Goal: Transaction & Acquisition: Purchase product/service

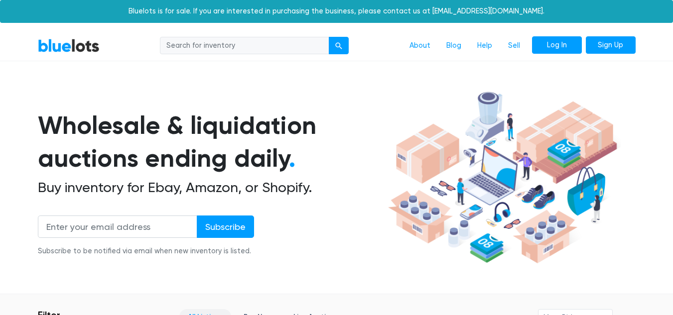
click at [552, 46] on link "Log In" at bounding box center [557, 45] width 50 height 18
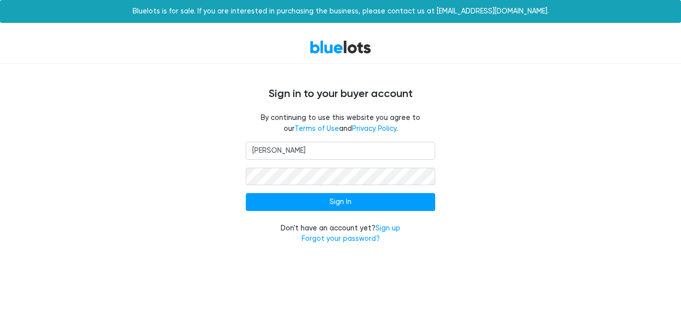
type input "[EMAIL_ADDRESS][DOMAIN_NAME]"
click at [246, 193] on input "Sign In" at bounding box center [340, 202] width 189 height 18
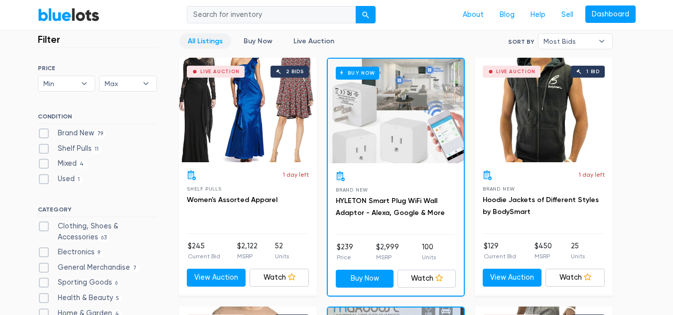
scroll to position [281, 0]
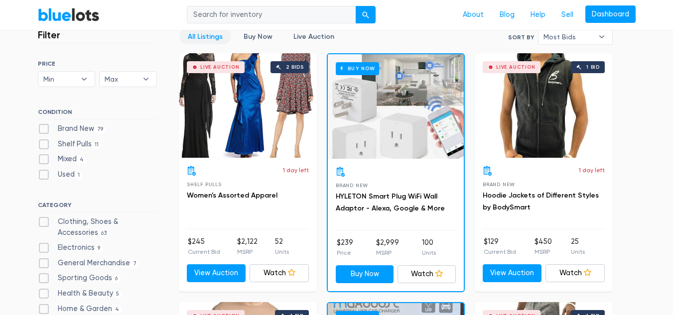
click at [408, 114] on div "Buy Now" at bounding box center [396, 106] width 136 height 105
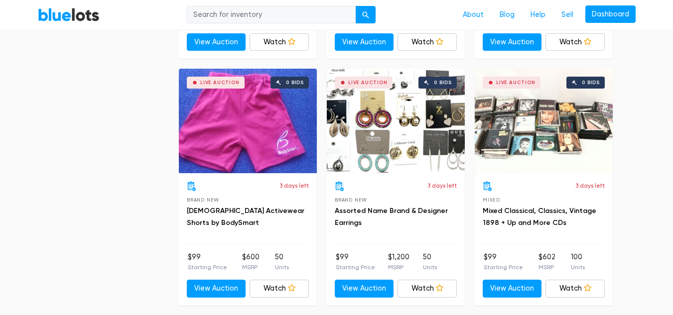
scroll to position [1512, 0]
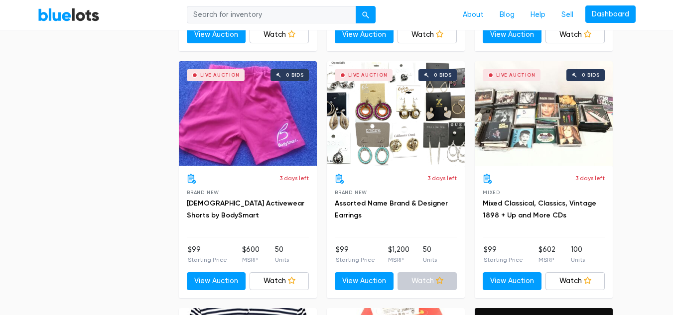
click at [440, 283] on icon at bounding box center [439, 280] width 7 height 7
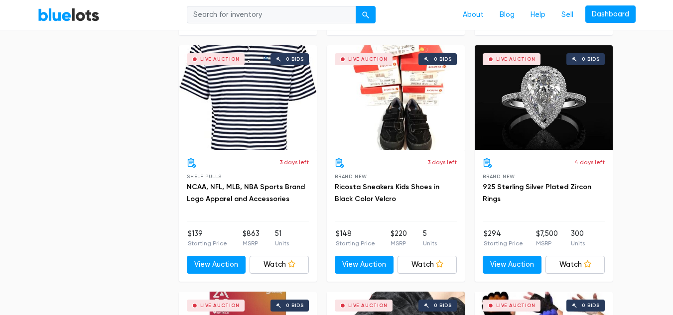
scroll to position [1776, 0]
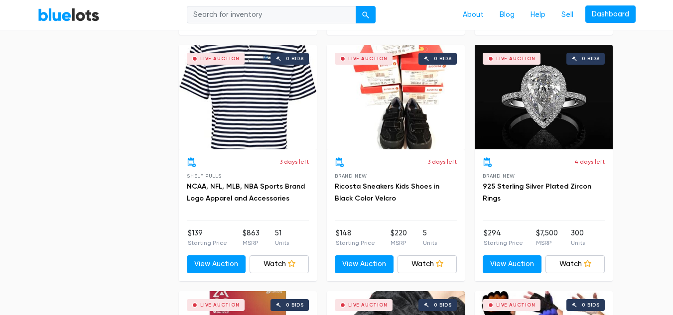
click at [558, 108] on div "Live Auction 0 bids" at bounding box center [544, 97] width 138 height 105
click at [587, 269] on link "Watch" at bounding box center [575, 265] width 59 height 18
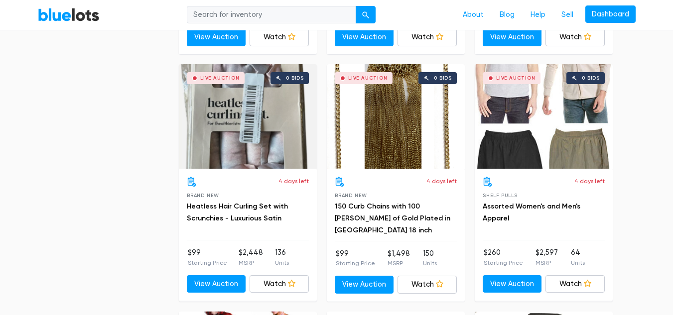
scroll to position [2257, 0]
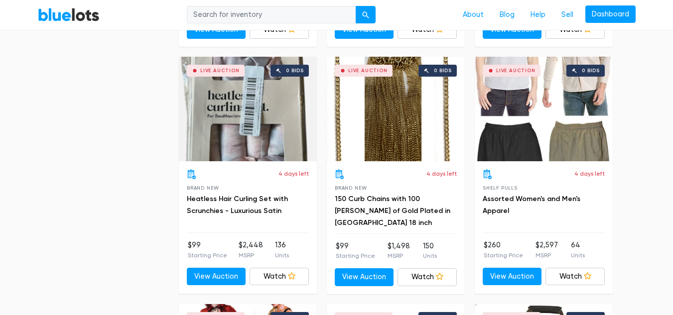
click at [400, 125] on div "Live Auction 0 bids" at bounding box center [396, 109] width 138 height 105
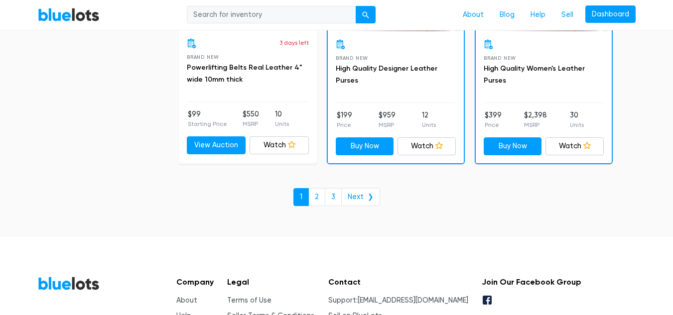
scroll to position [4367, 0]
click at [368, 197] on link "Next ❯" at bounding box center [360, 197] width 39 height 18
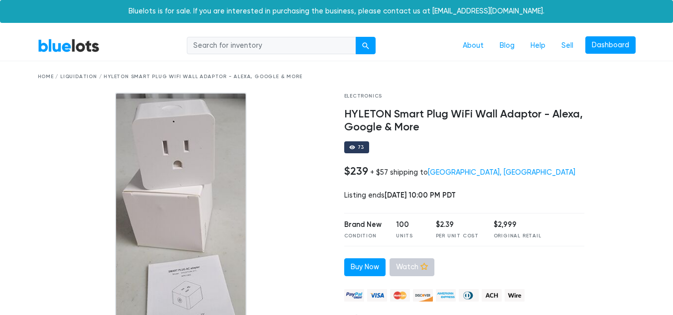
click at [420, 272] on link "Watch" at bounding box center [412, 268] width 45 height 18
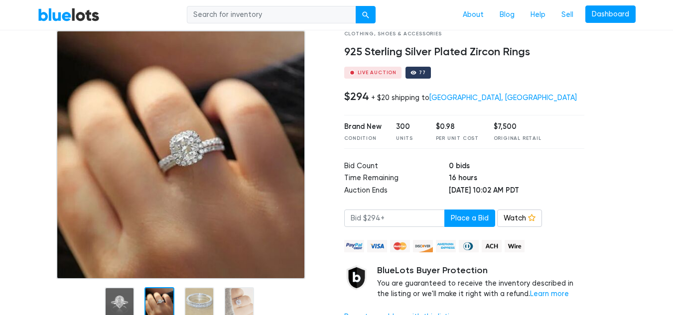
scroll to position [62, 0]
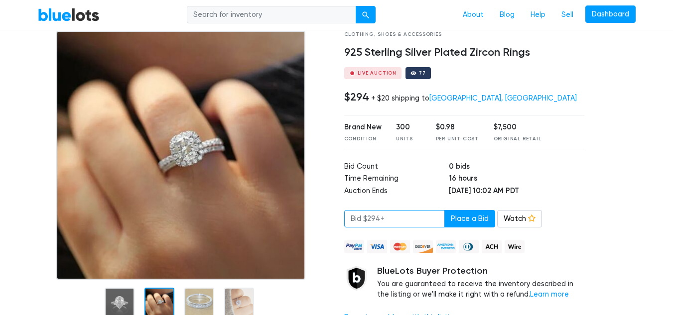
click at [410, 221] on input "number" at bounding box center [394, 219] width 101 height 18
type input "294"
click at [466, 218] on button "Place a Bid" at bounding box center [470, 219] width 51 height 18
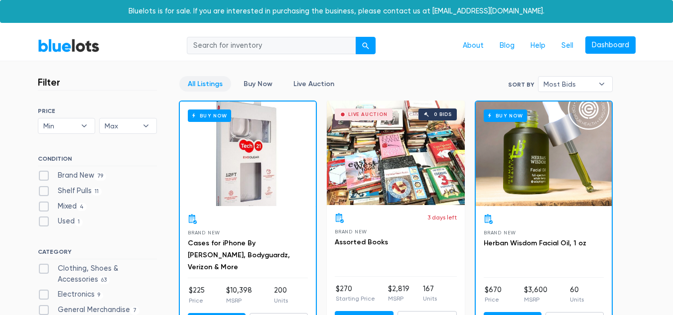
scroll to position [57, 0]
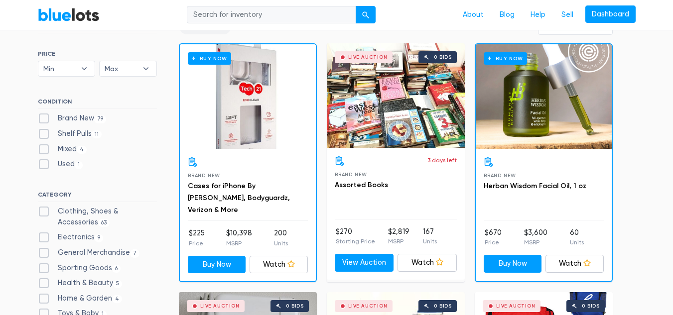
click at [227, 148] on div "Buy Now" at bounding box center [248, 96] width 136 height 105
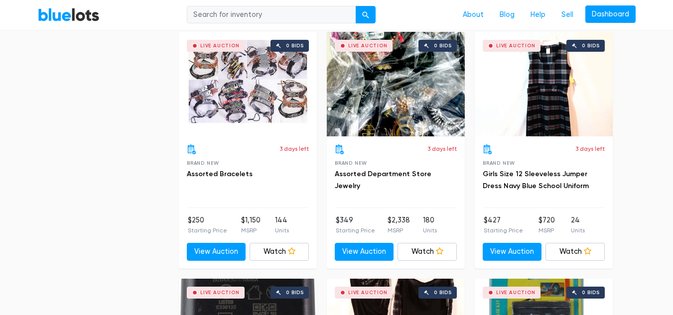
scroll to position [2798, 0]
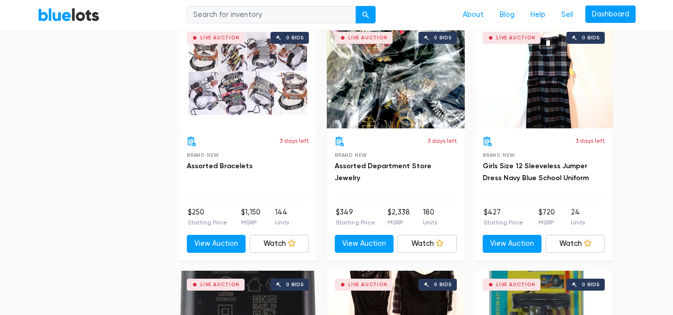
click at [419, 94] on div "Live Auction 0 bids" at bounding box center [396, 76] width 138 height 105
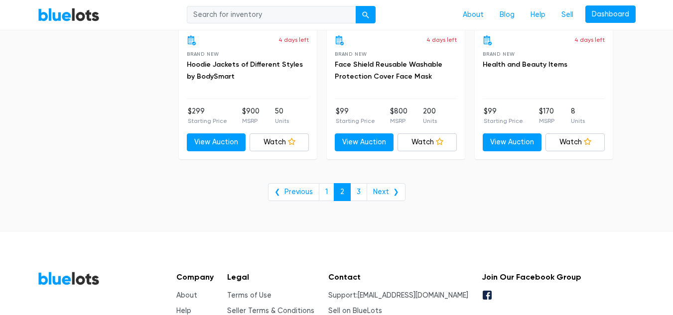
scroll to position [4161, 0]
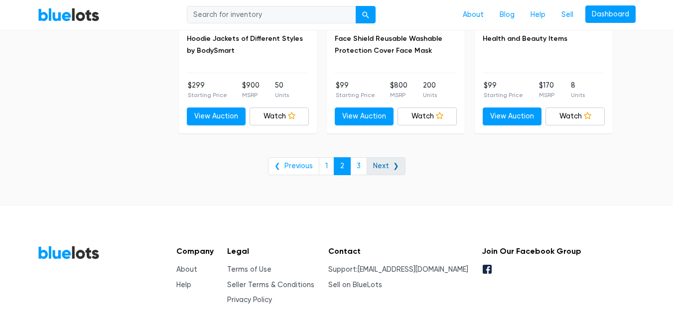
click at [385, 173] on link "Next ❯" at bounding box center [386, 166] width 39 height 18
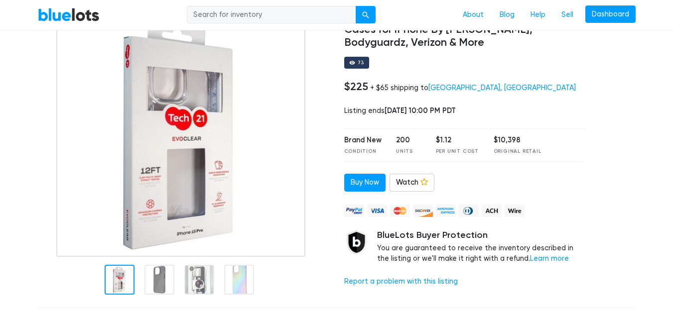
scroll to position [103, 0]
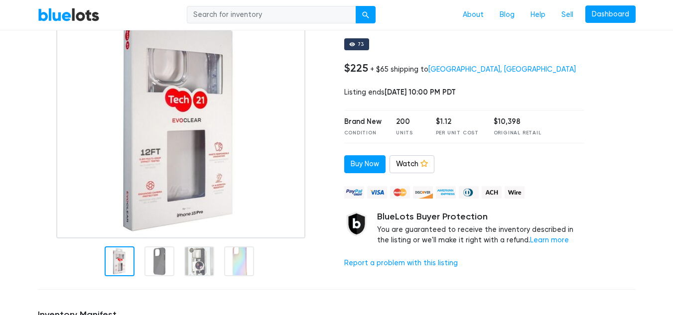
click at [158, 269] on div at bounding box center [160, 262] width 30 height 30
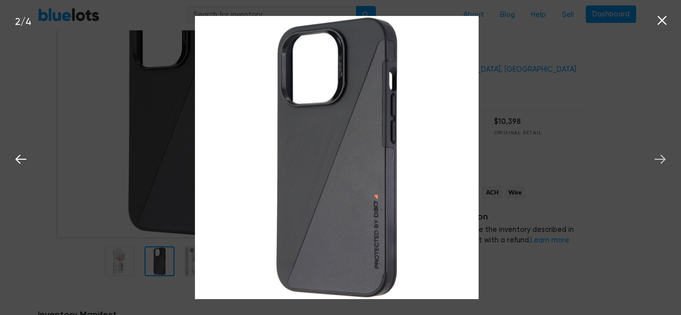
click at [660, 164] on icon at bounding box center [659, 159] width 15 height 15
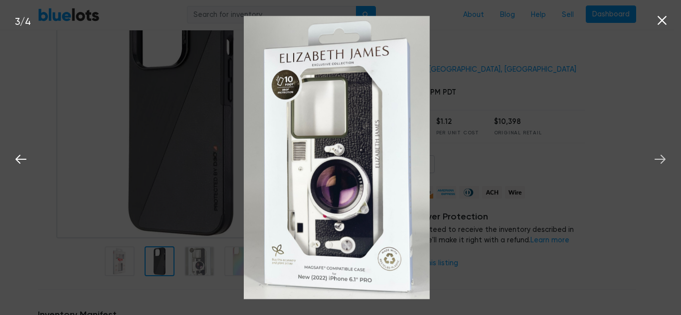
click at [657, 163] on icon at bounding box center [659, 159] width 15 height 15
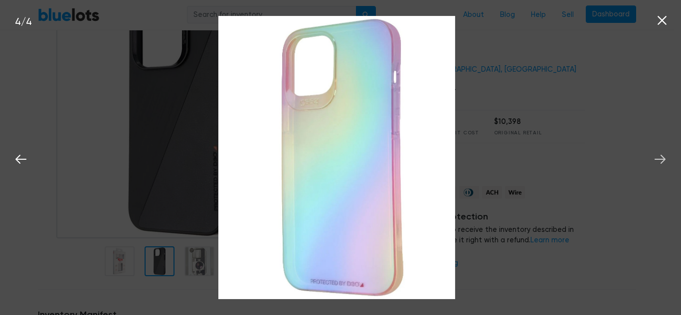
click at [657, 162] on icon at bounding box center [659, 159] width 15 height 15
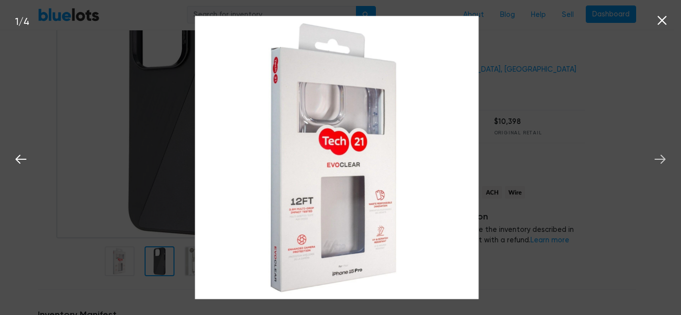
click at [658, 161] on icon at bounding box center [659, 159] width 15 height 15
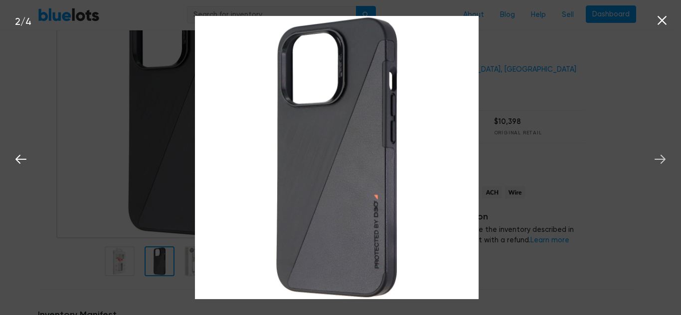
click at [660, 160] on icon at bounding box center [659, 159] width 11 height 9
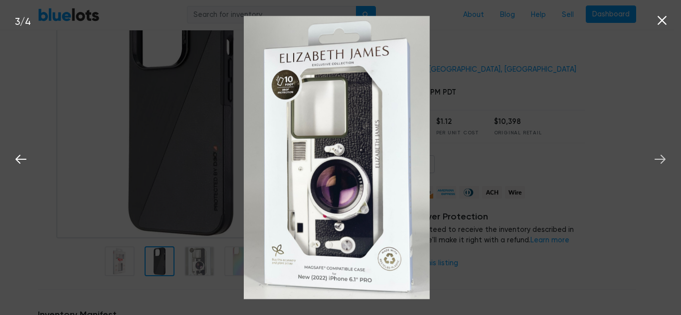
click at [659, 162] on icon at bounding box center [659, 159] width 15 height 15
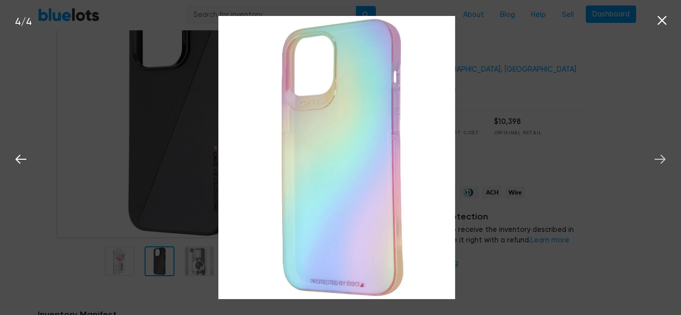
click at [660, 164] on icon at bounding box center [659, 159] width 15 height 15
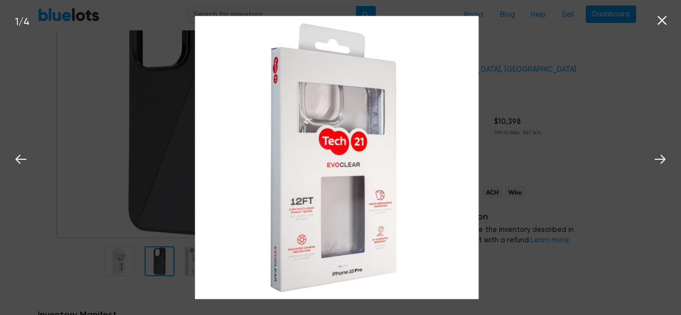
click at [662, 24] on nav "BlueLots About Blog Help Sell Dashboard" at bounding box center [336, 15] width 673 height 30
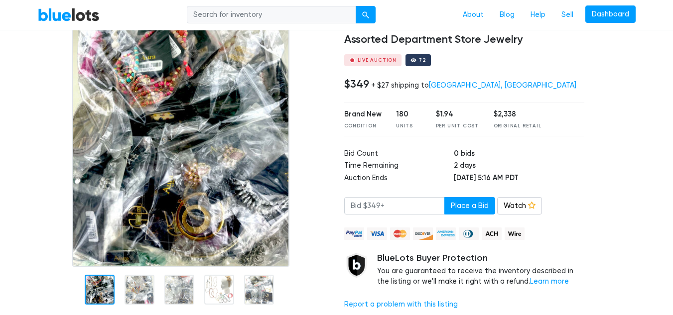
scroll to position [76, 0]
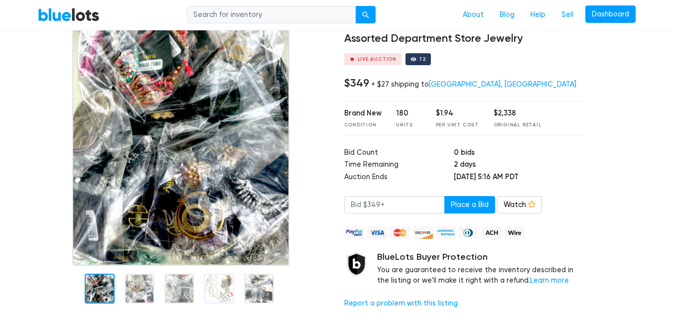
click at [137, 294] on div at bounding box center [140, 289] width 30 height 30
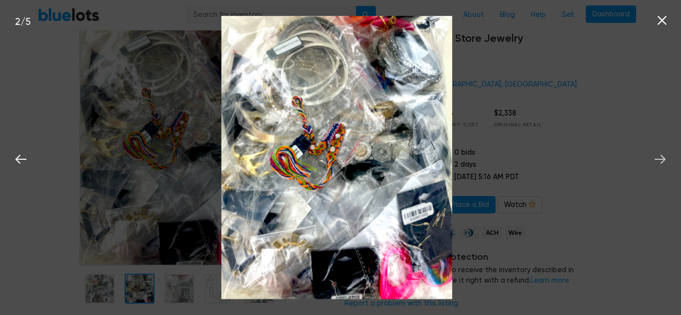
click at [652, 162] on button at bounding box center [660, 158] width 22 height 22
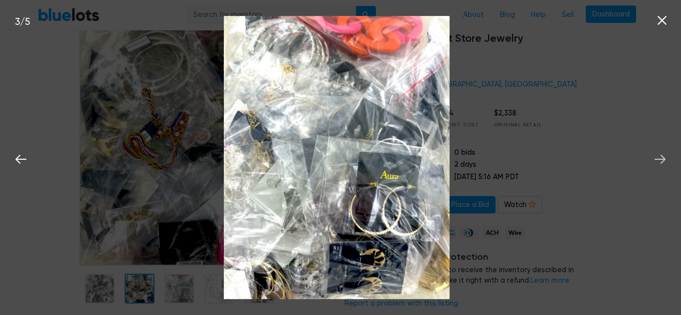
click at [656, 161] on icon at bounding box center [659, 159] width 15 height 15
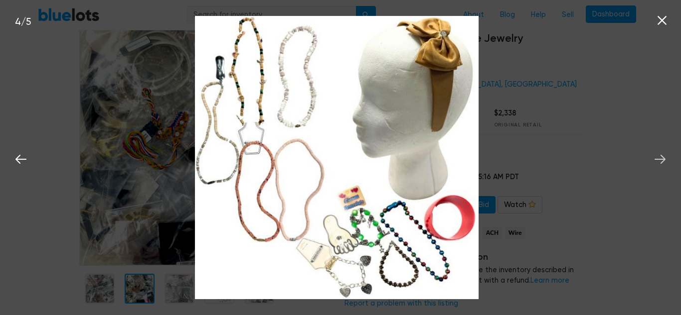
click at [650, 160] on button at bounding box center [660, 158] width 22 height 22
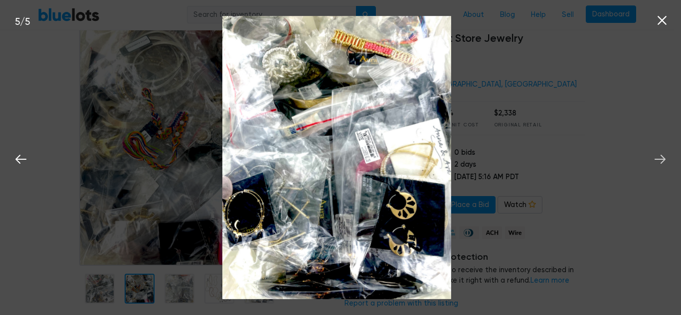
click at [654, 156] on icon at bounding box center [659, 159] width 15 height 15
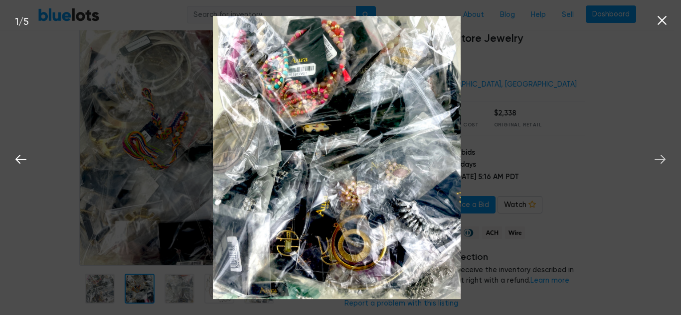
click at [653, 156] on icon at bounding box center [659, 159] width 15 height 15
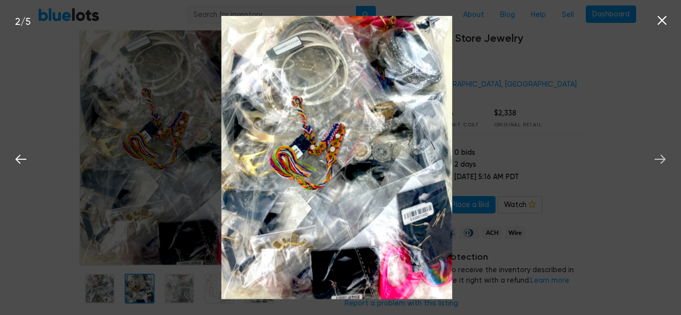
click at [657, 157] on icon at bounding box center [659, 159] width 15 height 15
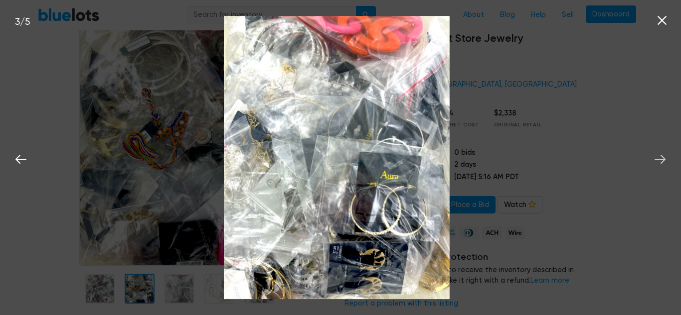
click at [656, 161] on icon at bounding box center [659, 159] width 15 height 15
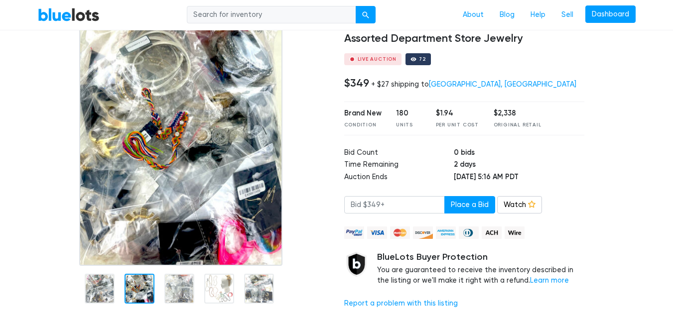
click at [664, 22] on nav "BlueLots About Blog Help Sell Dashboard" at bounding box center [336, 15] width 673 height 30
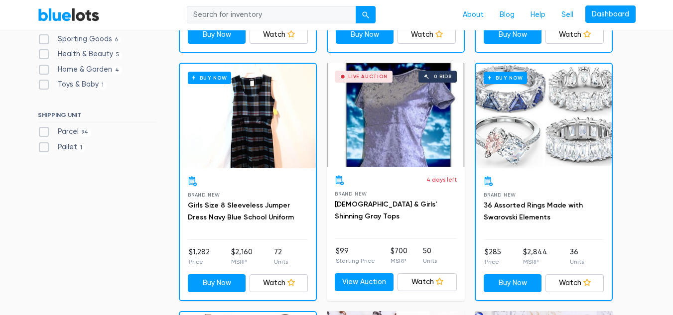
scroll to position [288, 0]
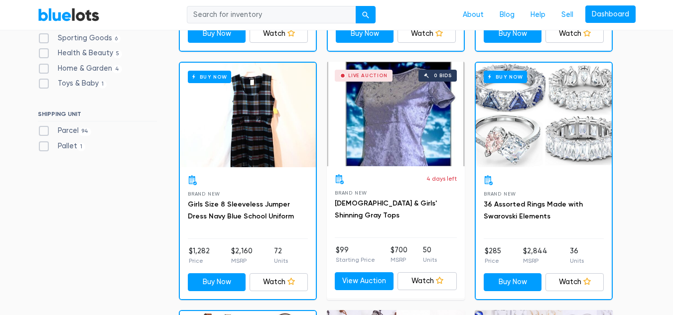
click at [552, 154] on div "Buy Now" at bounding box center [544, 115] width 136 height 105
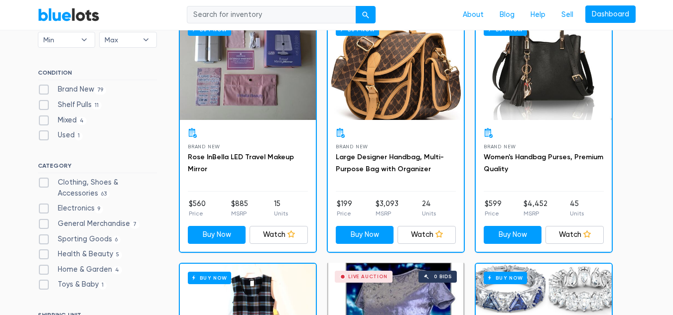
scroll to position [0, 0]
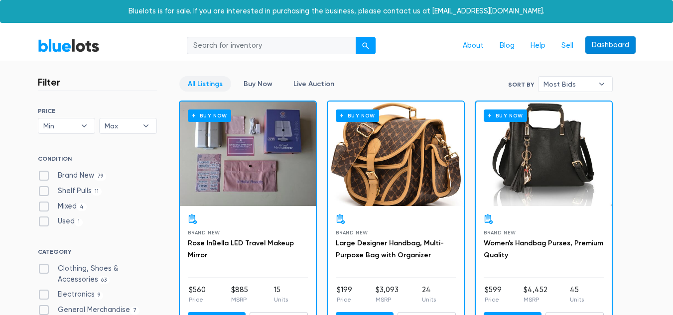
click at [613, 48] on link "Dashboard" at bounding box center [611, 45] width 50 height 18
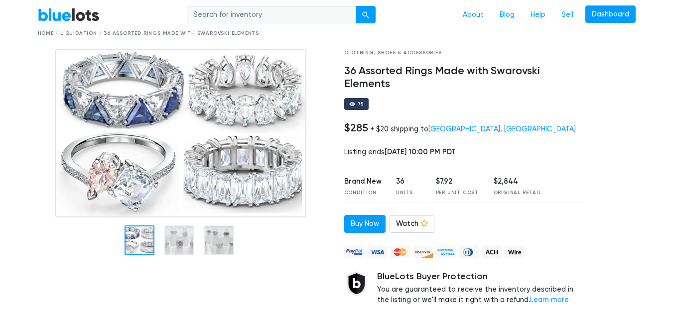
scroll to position [39, 0]
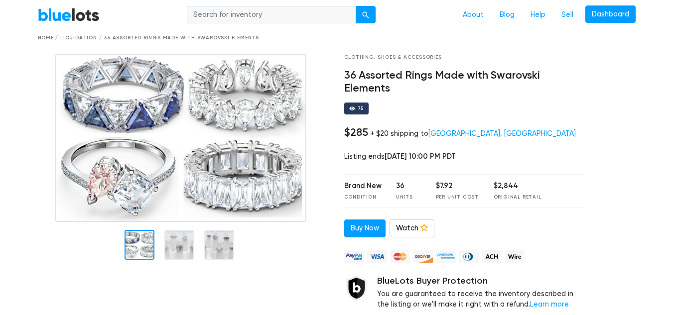
click at [177, 248] on div at bounding box center [179, 245] width 30 height 30
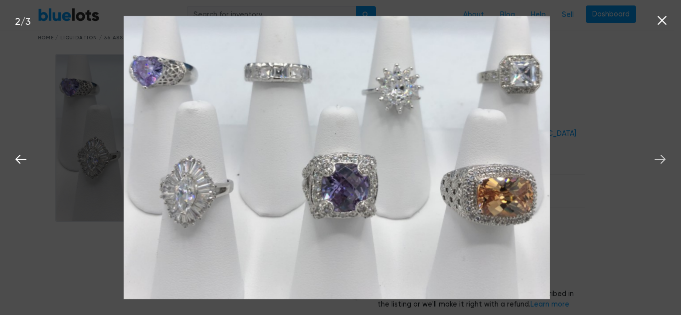
click at [655, 161] on icon at bounding box center [659, 159] width 15 height 15
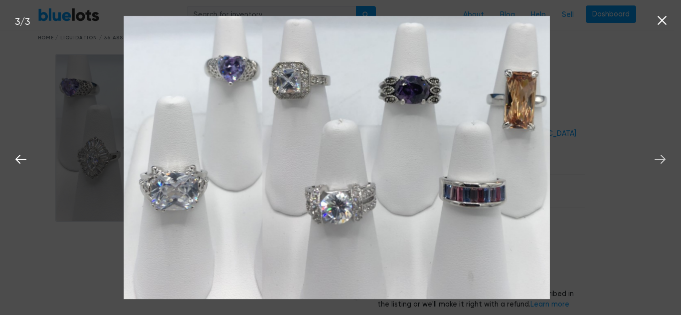
click at [652, 161] on button at bounding box center [660, 158] width 22 height 22
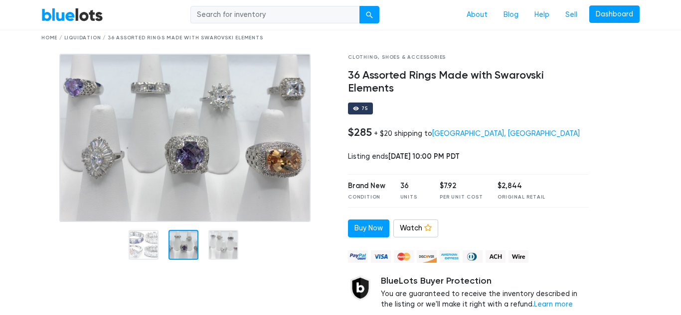
click at [660, 23] on nav "BlueLots About Blog Help Sell Dashboard" at bounding box center [340, 15] width 681 height 30
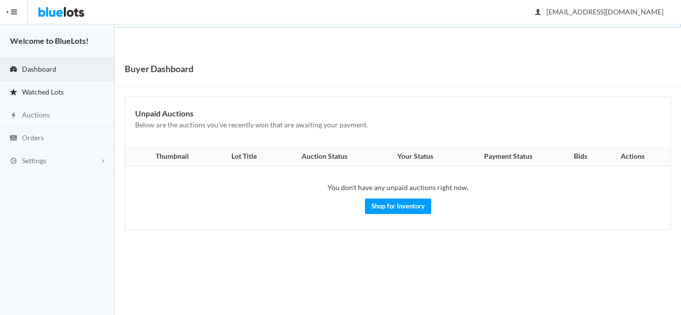
click at [42, 97] on link "Watched Lots" at bounding box center [57, 92] width 115 height 23
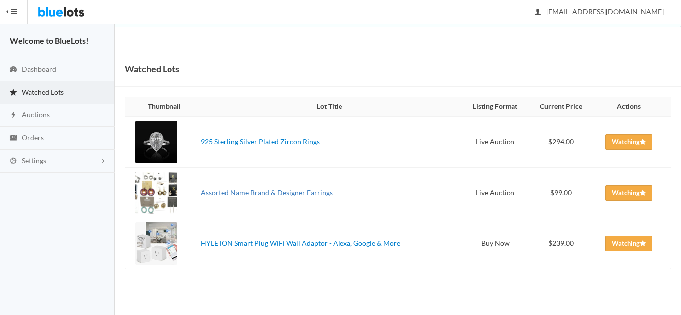
click at [230, 196] on link "Assorted Name Brand & Designer Earrings" at bounding box center [267, 192] width 132 height 8
click at [164, 240] on div at bounding box center [156, 244] width 42 height 42
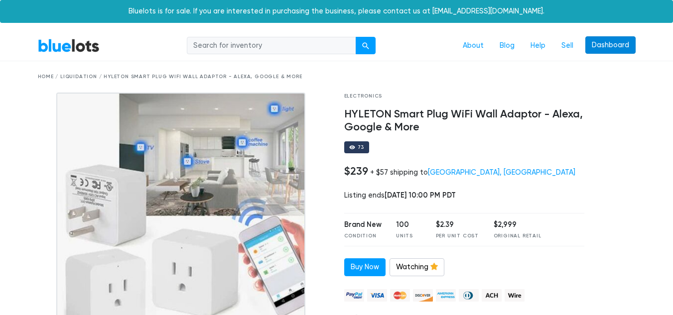
click at [610, 46] on link "Dashboard" at bounding box center [611, 45] width 50 height 18
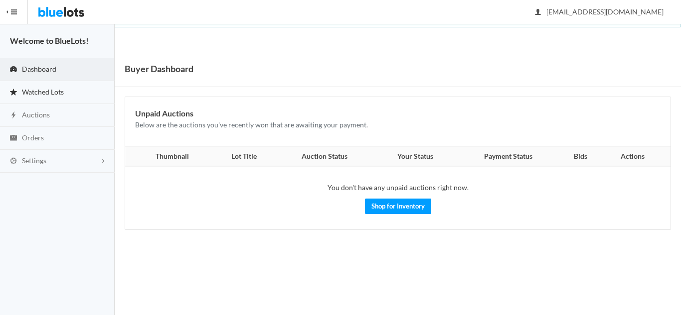
click at [36, 97] on link "Watched Lots" at bounding box center [57, 92] width 115 height 23
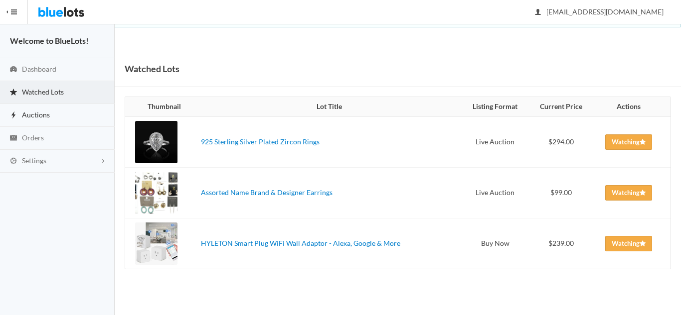
click at [34, 117] on span "Auctions" at bounding box center [36, 115] width 28 height 8
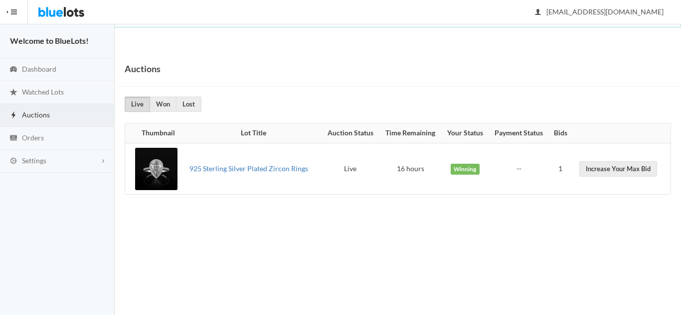
click at [254, 171] on link "925 Sterling Silver Plated Zircon Rings" at bounding box center [248, 168] width 119 height 8
